Goal: Task Accomplishment & Management: Use online tool/utility

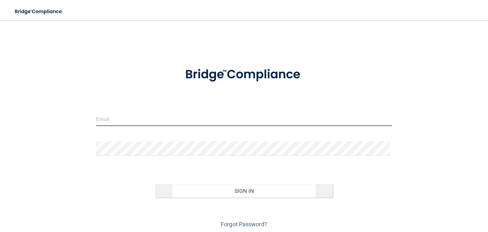
type input "[EMAIL_ADDRESS][DOMAIN_NAME]"
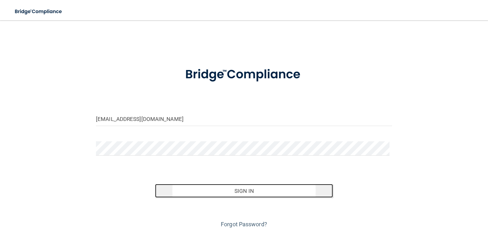
click at [240, 190] on button "Sign In" at bounding box center [244, 191] width 178 height 14
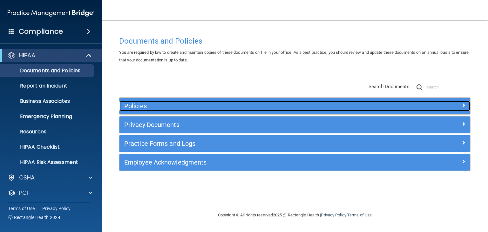
click at [134, 106] on h5 "Policies" at bounding box center [251, 105] width 254 height 7
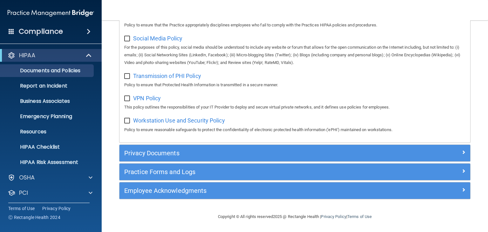
scroll to position [502, 0]
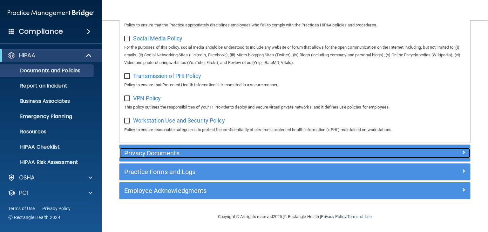
click at [150, 150] on h5 "Privacy Documents" at bounding box center [251, 152] width 254 height 7
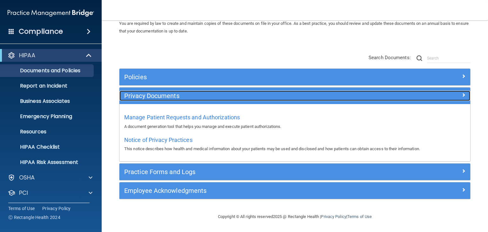
scroll to position [29, 0]
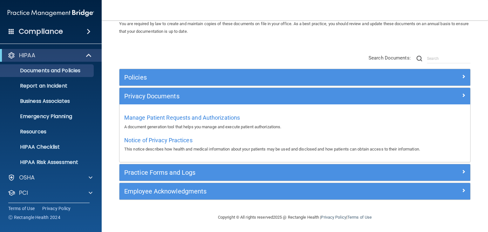
click at [132, 72] on div "Policies" at bounding box center [295, 77] width 351 height 17
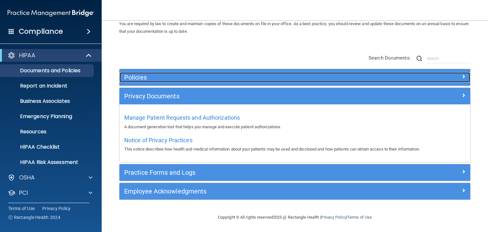
click at [138, 74] on h5 "Policies" at bounding box center [251, 77] width 254 height 7
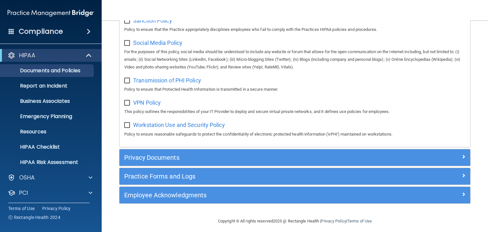
scroll to position [495, 0]
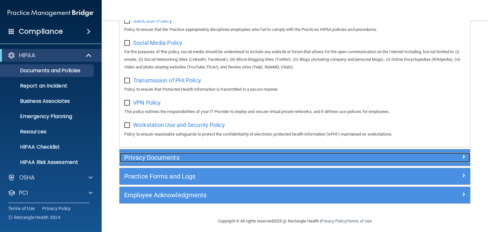
click at [141, 161] on h5 "Privacy Documents" at bounding box center [251, 157] width 254 height 7
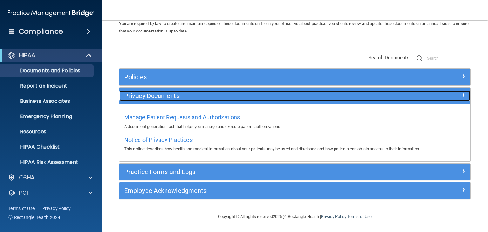
scroll to position [29, 0]
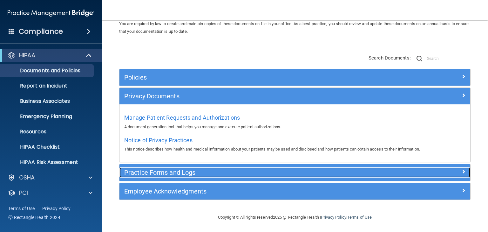
click at [153, 173] on h5 "Practice Forms and Logs" at bounding box center [251, 172] width 254 height 7
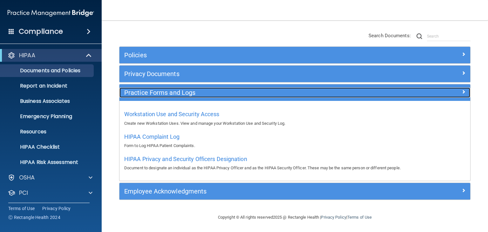
scroll to position [51, 0]
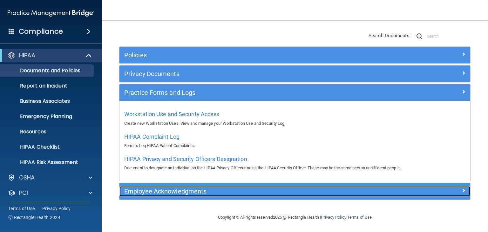
click at [153, 193] on h5 "Employee Acknowledgments" at bounding box center [251, 191] width 254 height 7
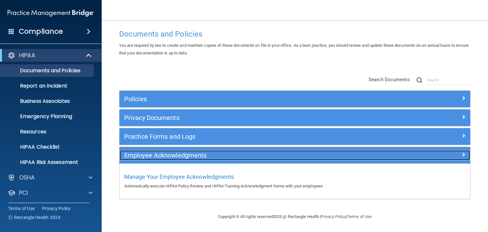
scroll to position [6, 0]
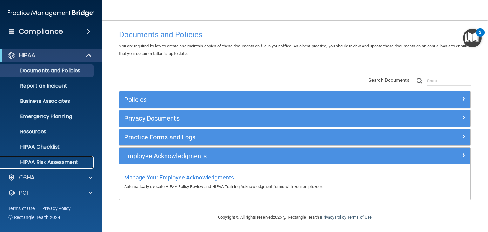
click at [38, 161] on p "HIPAA Risk Assessment" at bounding box center [47, 162] width 87 height 6
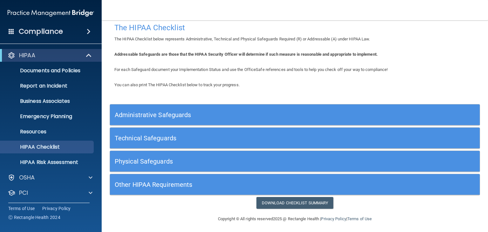
scroll to position [8, 0]
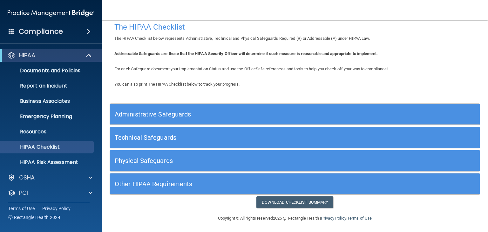
click at [140, 111] on h5 "Administrative Safeguards" at bounding box center [249, 114] width 268 height 7
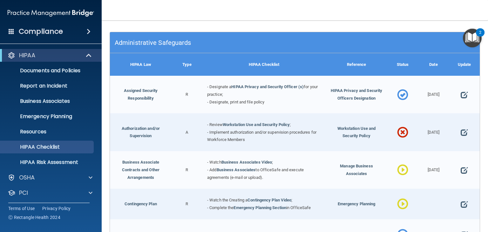
scroll to position [79, 0]
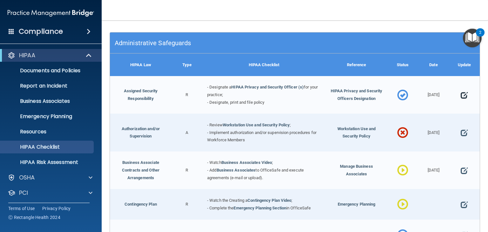
click at [462, 95] on span at bounding box center [464, 95] width 7 height 16
select select "completed"
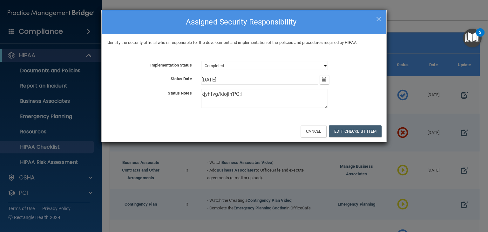
click at [252, 66] on select "Not Started In Progress Completed" at bounding box center [265, 65] width 126 height 9
click at [212, 102] on textarea "kjyhfvg/kiojlh'PO;l" at bounding box center [265, 98] width 126 height 19
drag, startPoint x: 244, startPoint y: 95, endPoint x: 175, endPoint y: 104, distance: 69.6
click at [175, 104] on div "Status Notes kjyhfvg/kiojlh'PO;l" at bounding box center [244, 99] width 285 height 21
type textarea "jhgjhgb"
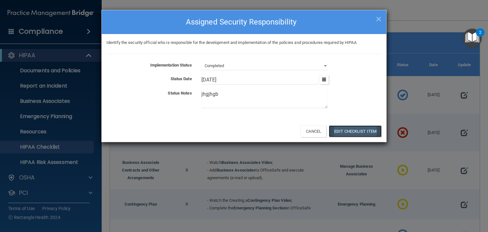
click at [359, 131] on button "Edit Checklist Item" at bounding box center [355, 131] width 53 height 12
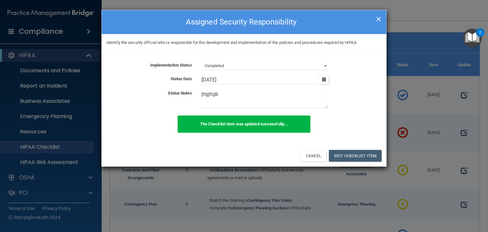
click at [379, 22] on span "×" at bounding box center [379, 18] width 6 height 13
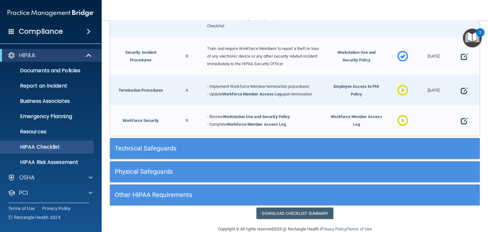
scroll to position [610, 0]
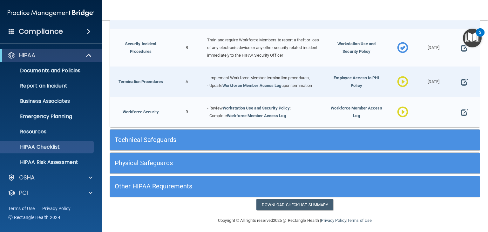
click at [145, 136] on h5 "Technical Safeguards" at bounding box center [249, 139] width 268 height 7
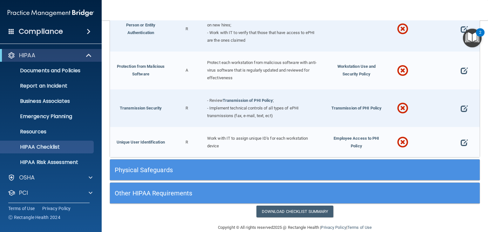
scroll to position [1113, 0]
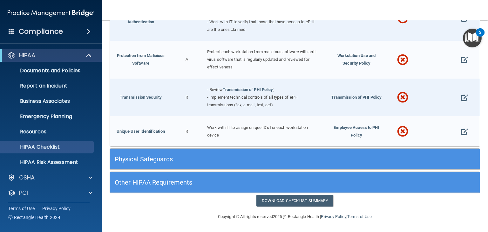
click at [144, 164] on div "Physical Safeguards" at bounding box center [249, 159] width 278 height 14
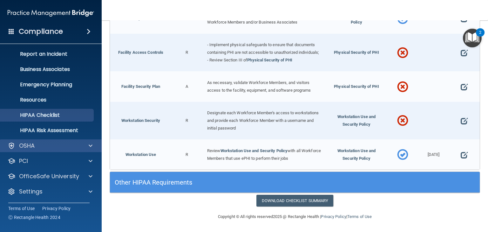
scroll to position [32, 0]
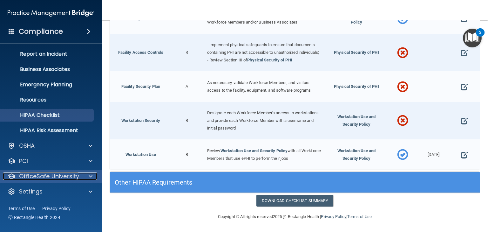
click at [62, 174] on p "OfficeSafe University" at bounding box center [49, 176] width 60 height 8
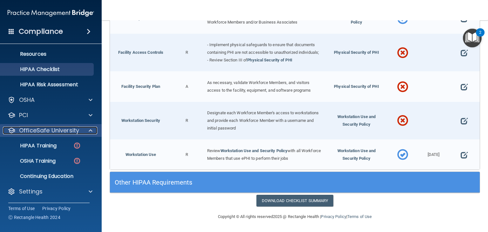
scroll to position [78, 0]
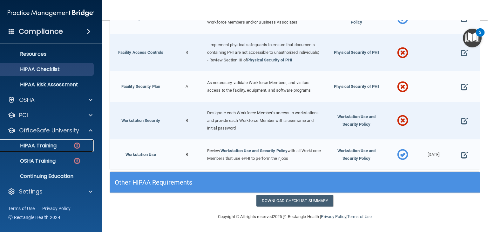
click at [48, 143] on p "HIPAA Training" at bounding box center [30, 145] width 52 height 6
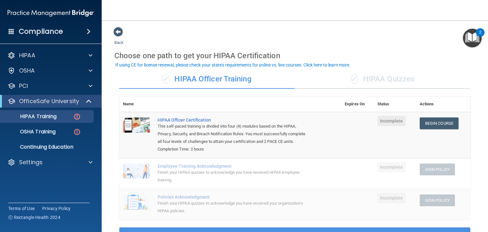
click at [369, 79] on div "✓ HIPAA Quizzes" at bounding box center [383, 79] width 176 height 19
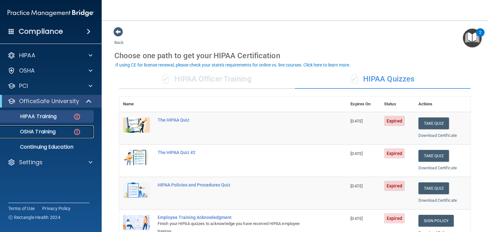
click at [48, 128] on p "OSHA Training" at bounding box center [29, 131] width 51 height 6
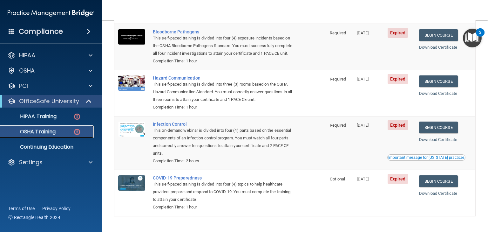
scroll to position [65, 0]
click at [55, 145] on p "Continuing Education" at bounding box center [47, 147] width 87 height 6
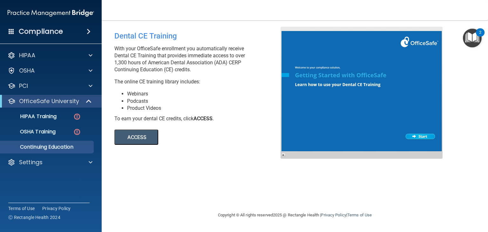
click at [131, 133] on button "ACCESS" at bounding box center [136, 136] width 44 height 15
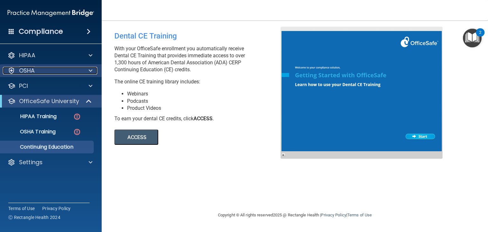
click at [29, 72] on p "OSHA" at bounding box center [27, 71] width 16 height 8
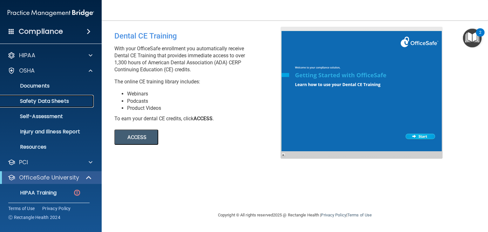
click at [39, 103] on p "Safety Data Sheets" at bounding box center [47, 101] width 87 height 6
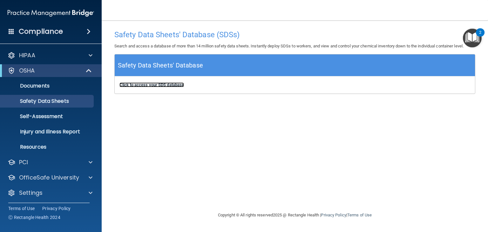
click at [147, 85] on b "Click to access your SDS database" at bounding box center [152, 84] width 65 height 5
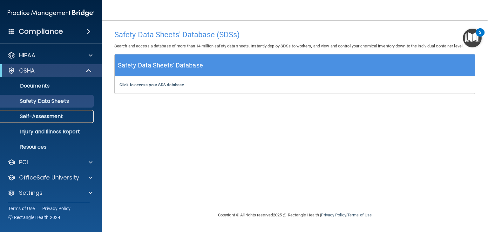
click at [43, 116] on p "Self-Assessment" at bounding box center [47, 116] width 87 height 6
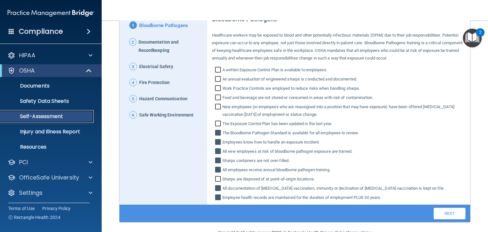
scroll to position [73, 0]
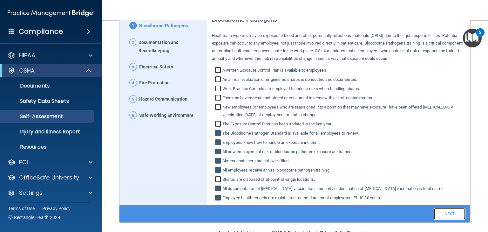
click at [446, 213] on link "Next" at bounding box center [450, 213] width 32 height 11
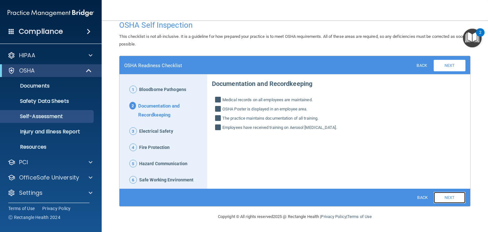
scroll to position [9, 0]
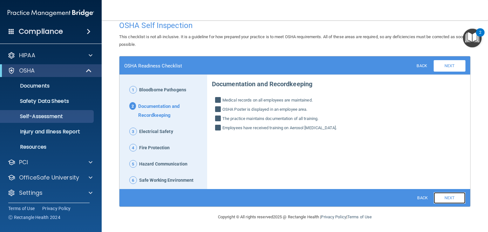
click at [444, 197] on link "Next" at bounding box center [450, 197] width 32 height 11
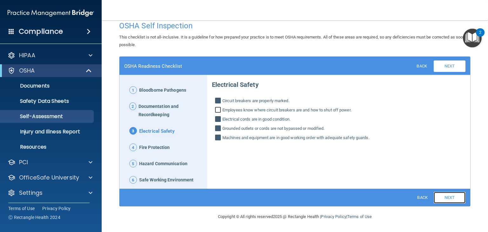
scroll to position [9, 0]
click at [444, 197] on link "Next" at bounding box center [450, 197] width 32 height 11
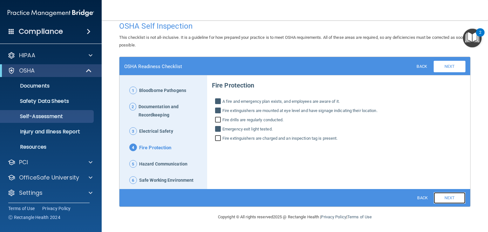
click at [444, 197] on link "Next" at bounding box center [450, 197] width 32 height 11
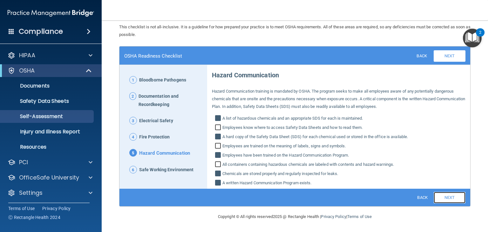
click at [444, 197] on link "Next" at bounding box center [450, 197] width 32 height 11
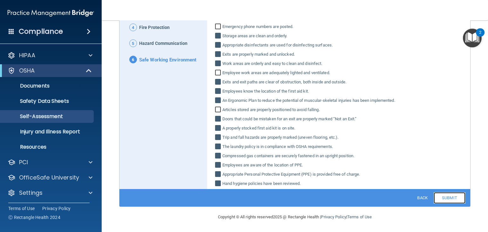
click at [444, 197] on link "Submit" at bounding box center [450, 197] width 32 height 11
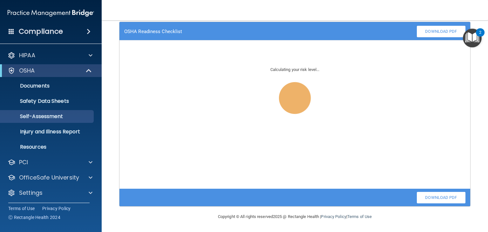
scroll to position [43, 0]
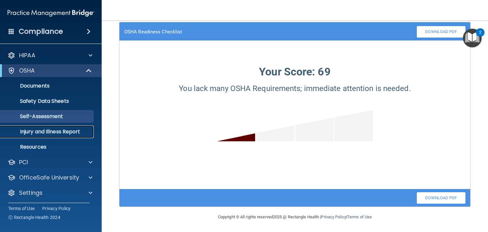
click at [64, 133] on p "Injury and Illness Report" at bounding box center [47, 131] width 87 height 6
